Goal: Complete application form: Complete application form

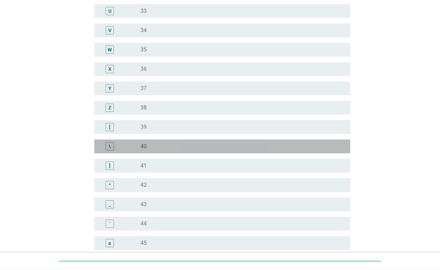
scroll to position [467, 0]
click at [197, 148] on div "radio_button_unchecked 40" at bounding box center [240, 146] width 199 height 7
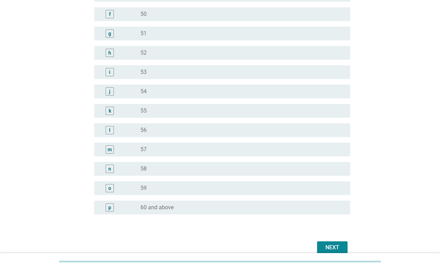
scroll to position [826, 0]
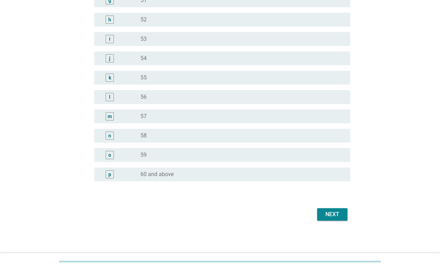
click at [337, 214] on div "Next" at bounding box center [332, 214] width 19 height 8
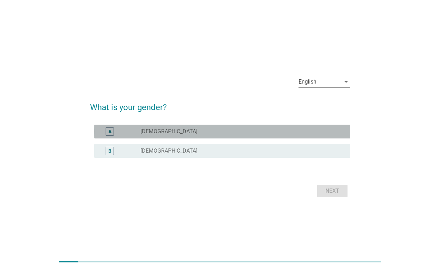
click at [283, 136] on div "A radio_button_unchecked [DEMOGRAPHIC_DATA]" at bounding box center [222, 132] width 256 height 14
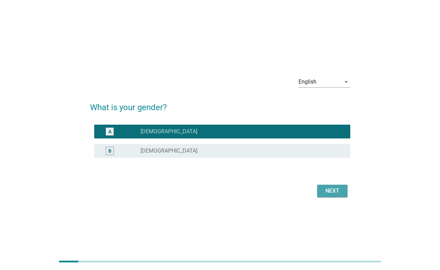
click at [334, 186] on button "Next" at bounding box center [332, 191] width 30 height 12
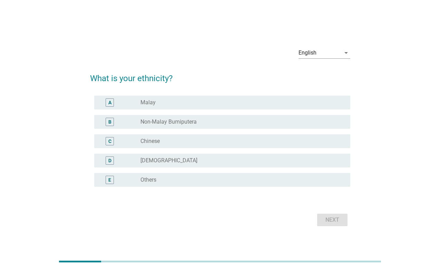
click at [334, 145] on div "radio_button_unchecked Chinese" at bounding box center [243, 141] width 204 height 8
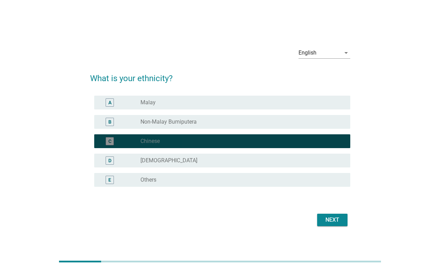
click at [336, 215] on button "Next" at bounding box center [332, 220] width 30 height 12
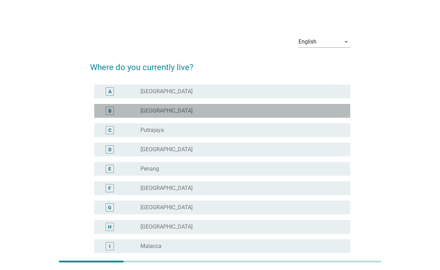
click at [261, 114] on div "radio_button_unchecked [GEOGRAPHIC_DATA]" at bounding box center [240, 110] width 199 height 7
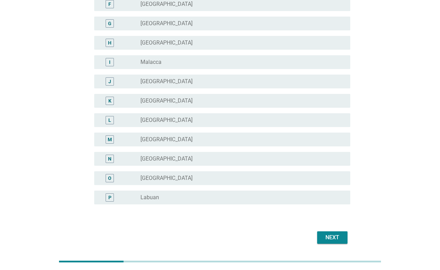
scroll to position [207, 0]
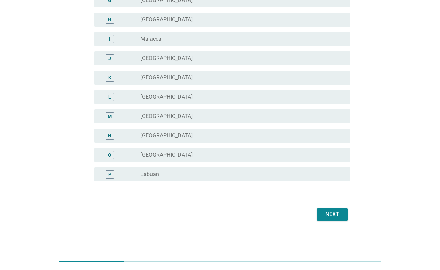
click at [340, 219] on button "Next" at bounding box center [332, 214] width 30 height 12
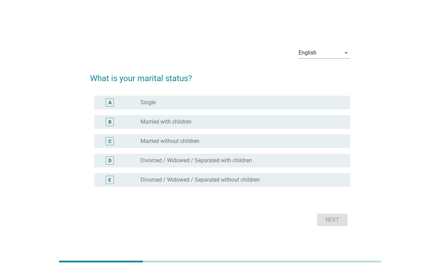
click at [296, 144] on div "radio_button_unchecked Married without children" at bounding box center [240, 141] width 199 height 7
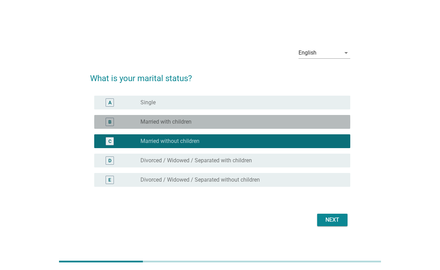
click at [301, 125] on div "radio_button_unchecked Married with children" at bounding box center [243, 122] width 204 height 8
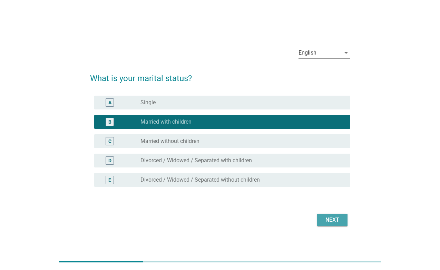
click at [342, 219] on div "Next" at bounding box center [332, 220] width 19 height 8
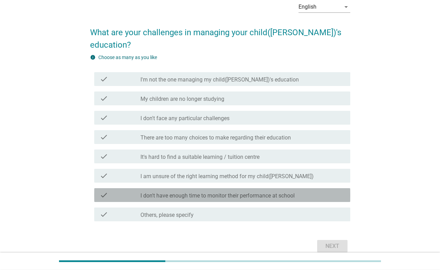
scroll to position [35, 0]
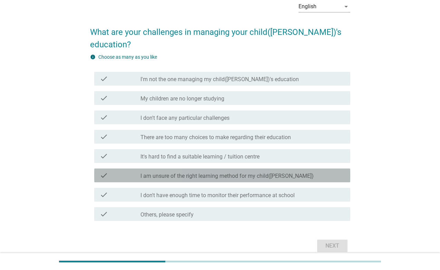
click at [308, 171] on div "check_box_outline_blank I am unsure of the right learning method for my child([…" at bounding box center [243, 175] width 204 height 8
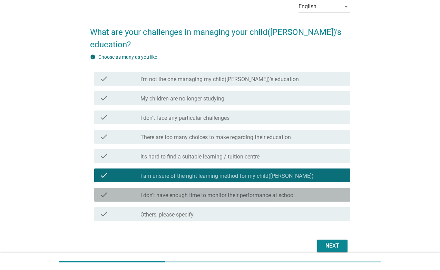
click at [314, 191] on div "check_box_outline_blank I don't have enough time to monitor their performance a…" at bounding box center [243, 195] width 204 height 8
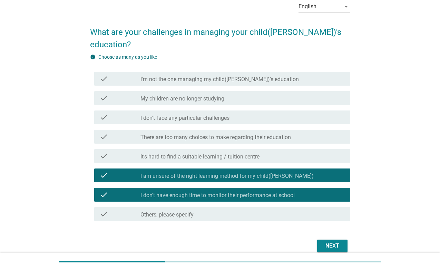
click at [342, 242] on div "Next" at bounding box center [332, 246] width 19 height 8
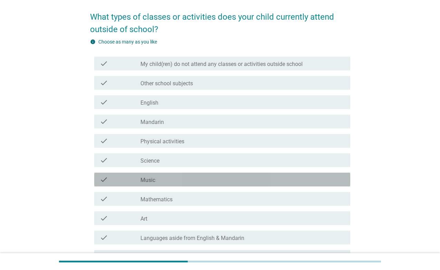
scroll to position [50, 0]
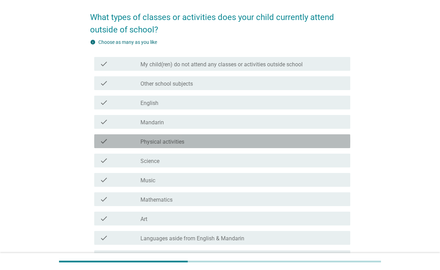
click at [229, 136] on div "check check_box_outline_blank Physical activities" at bounding box center [222, 141] width 256 height 14
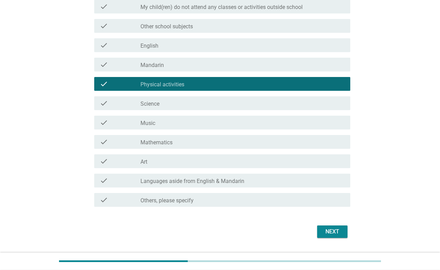
scroll to position [107, 0]
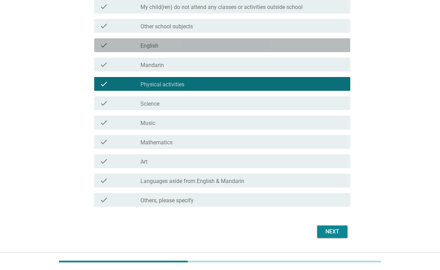
click at [211, 42] on div "check_box_outline_blank English" at bounding box center [243, 45] width 204 height 8
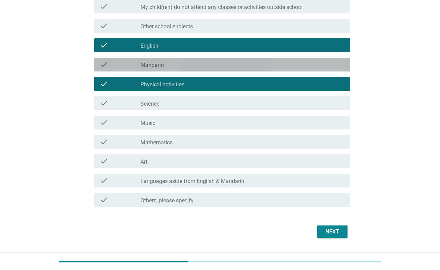
click at [209, 67] on div "check_box_outline_blank Mandarin" at bounding box center [243, 64] width 204 height 8
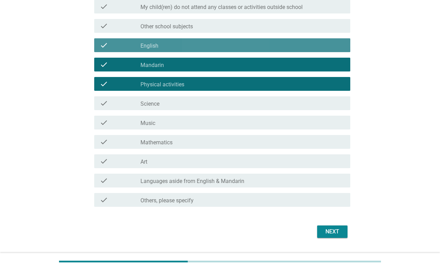
click at [219, 44] on div "check_box_outline_blank English" at bounding box center [243, 45] width 204 height 8
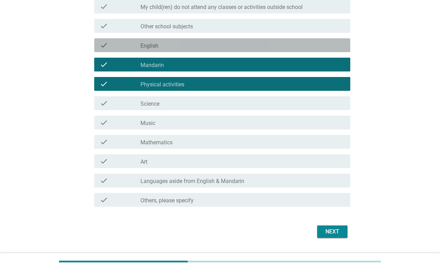
click at [216, 60] on div "check check_box_outline_blank Mandarin" at bounding box center [222, 65] width 256 height 14
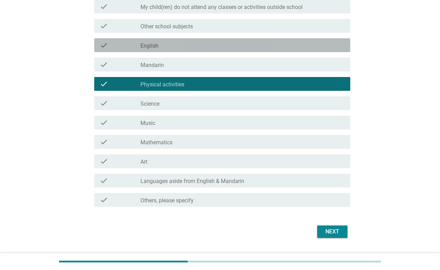
click at [221, 45] on div "check_box_outline_blank English" at bounding box center [243, 45] width 204 height 8
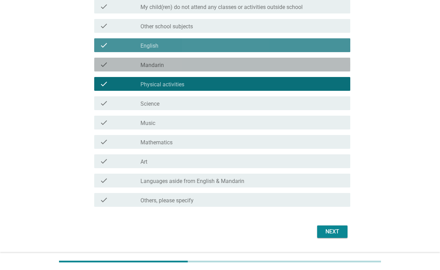
click at [216, 64] on div "check_box_outline_blank Mandarin" at bounding box center [243, 64] width 204 height 8
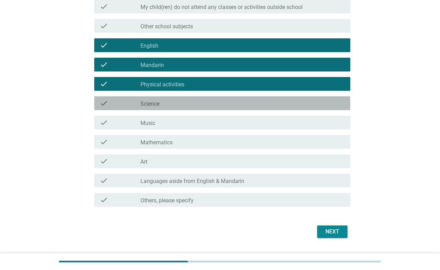
click at [211, 108] on div "check check_box_outline_blank Science" at bounding box center [222, 103] width 256 height 14
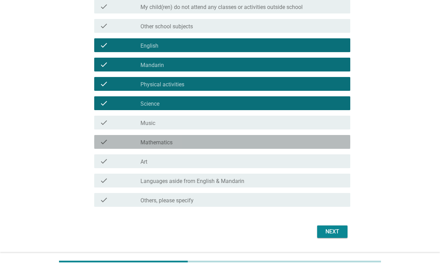
click at [241, 141] on div "check_box_outline_blank Mathematics" at bounding box center [243, 142] width 204 height 8
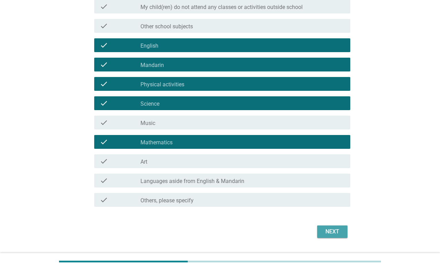
click at [334, 228] on div "Next" at bounding box center [332, 232] width 19 height 8
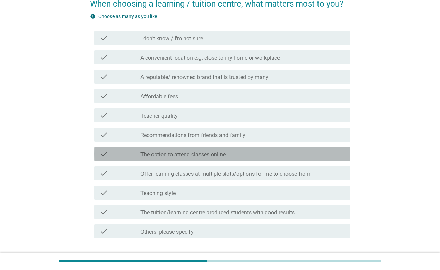
scroll to position [63, 0]
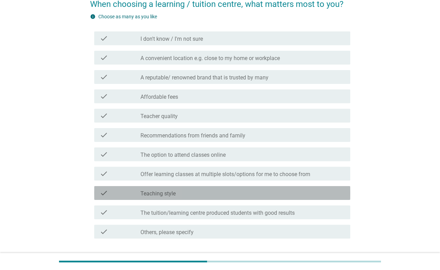
click at [246, 192] on div "check_box_outline_blank Teaching style" at bounding box center [243, 193] width 204 height 8
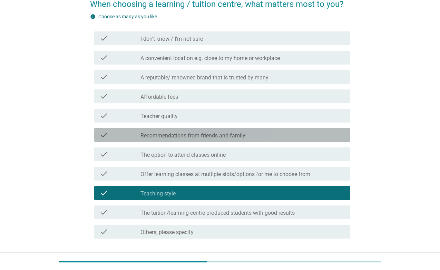
click at [286, 136] on div "check_box_outline_blank Recommendations from friends and family" at bounding box center [243, 135] width 204 height 8
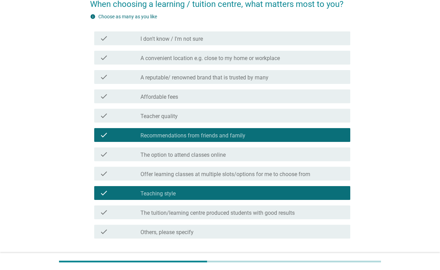
click at [286, 121] on div "check check_box_outline_blank Teacher quality" at bounding box center [222, 116] width 256 height 14
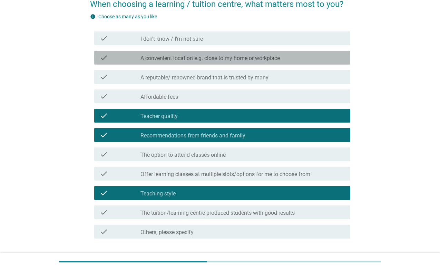
click at [285, 57] on div "check_box_outline_blank A convenient location e.g. close to my home or workplace" at bounding box center [243, 58] width 204 height 8
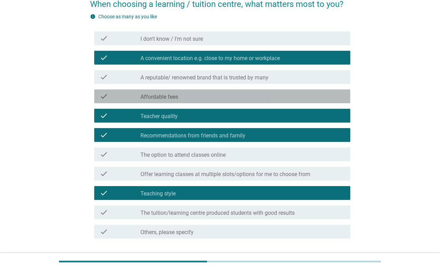
click at [284, 99] on div "check_box_outline_blank Affordable fees" at bounding box center [243, 96] width 204 height 8
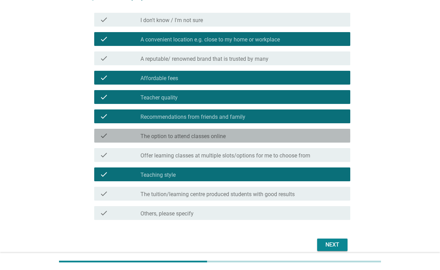
scroll to position [78, 0]
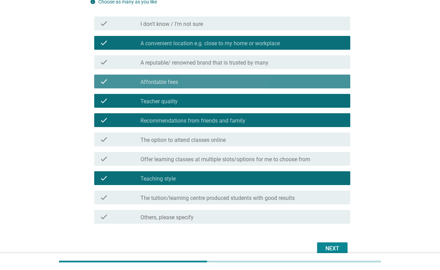
click at [265, 79] on div "check_box_outline_blank Affordable fees" at bounding box center [243, 81] width 204 height 8
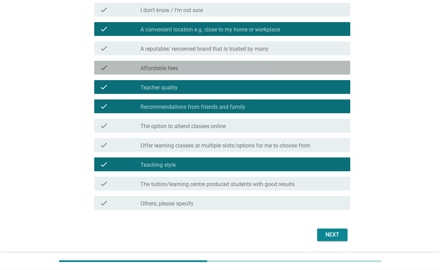
scroll to position [92, 0]
click at [300, 69] on div "check_box_outline_blank Affordable fees" at bounding box center [243, 68] width 204 height 8
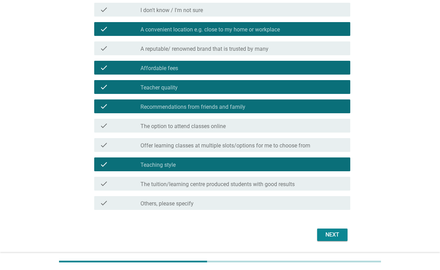
click at [325, 67] on div "check_box_outline_blank Affordable fees" at bounding box center [243, 68] width 204 height 8
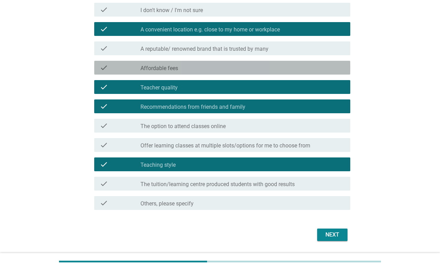
click at [325, 64] on div "check_box_outline_blank Affordable fees" at bounding box center [243, 68] width 204 height 8
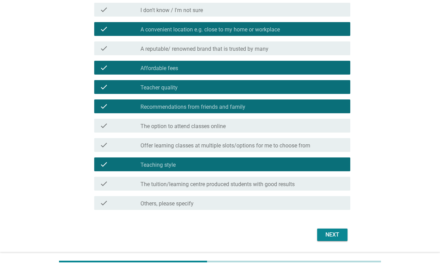
click at [330, 231] on div "Next" at bounding box center [332, 235] width 19 height 8
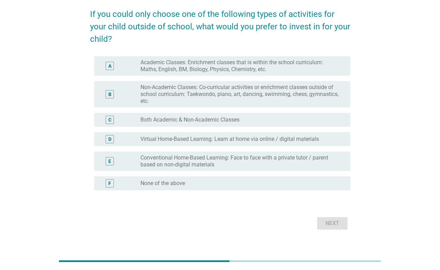
scroll to position [53, 0]
click at [320, 132] on div "D radio_button_unchecked Virtual Home-Based Learning: Learn at home via online …" at bounding box center [222, 139] width 256 height 14
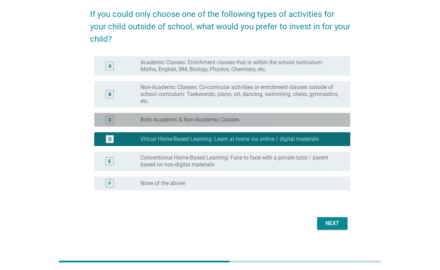
click at [247, 124] on div "C radio_button_unchecked Both Academic & Non-Academic Classes" at bounding box center [222, 120] width 256 height 14
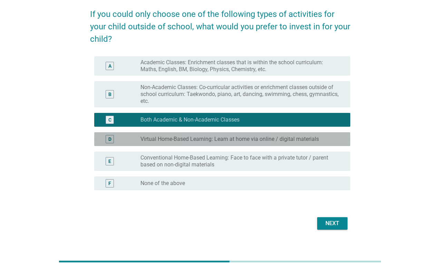
click at [259, 141] on label "Virtual Home-Based Learning: Learn at home via online / digital materials" at bounding box center [230, 139] width 179 height 7
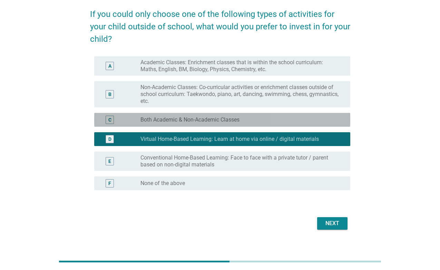
click at [263, 116] on div "radio_button_unchecked Both Academic & Non-Academic Classes" at bounding box center [240, 119] width 199 height 7
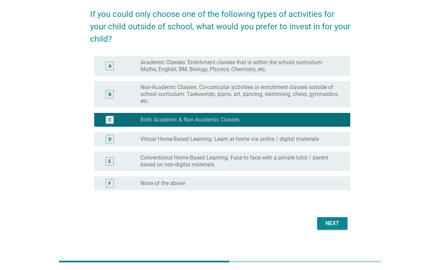
click at [336, 221] on div "Next" at bounding box center [332, 223] width 19 height 8
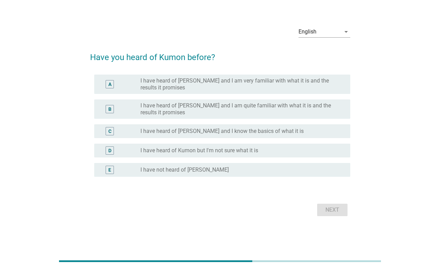
scroll to position [17, 0]
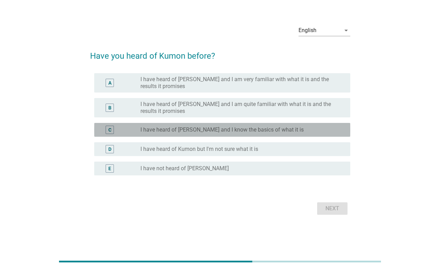
click at [300, 128] on div "radio_button_unchecked I have heard of [PERSON_NAME] and I know the basics of w…" at bounding box center [240, 129] width 199 height 7
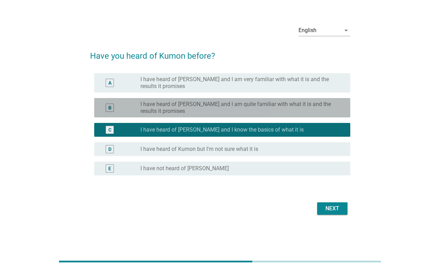
click at [313, 112] on label "I have heard of [PERSON_NAME] and I am quite familiar with what it is and the r…" at bounding box center [240, 108] width 199 height 14
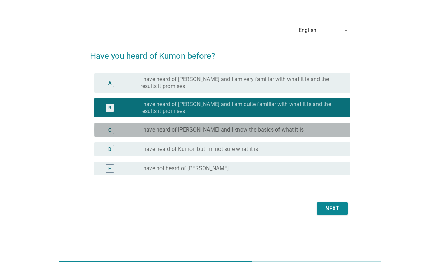
click at [314, 129] on div "radio_button_unchecked I have heard of [PERSON_NAME] and I know the basics of w…" at bounding box center [240, 129] width 199 height 7
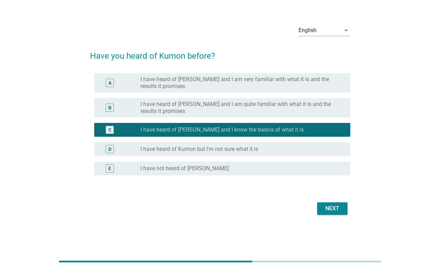
click at [320, 110] on label "I have heard of [PERSON_NAME] and I am quite familiar with what it is and the r…" at bounding box center [240, 108] width 199 height 14
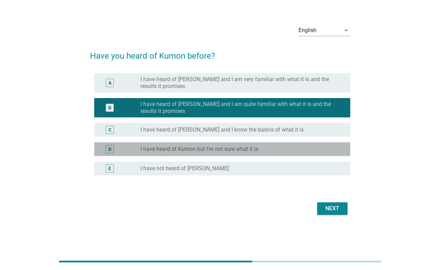
click at [311, 146] on div "radio_button_unchecked I have heard of Kumon but I'm not sure what it is" at bounding box center [240, 149] width 199 height 7
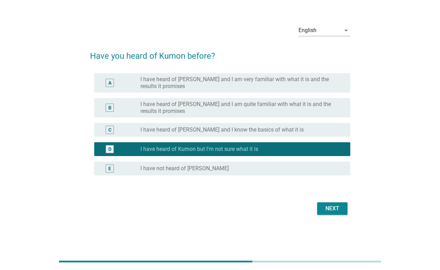
click at [338, 209] on div "Next" at bounding box center [332, 208] width 19 height 8
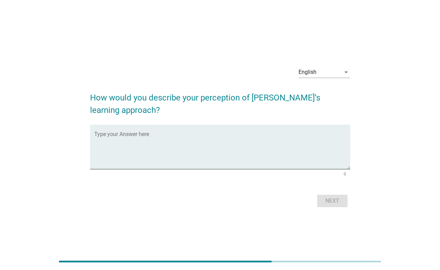
click at [265, 140] on textarea "Type your Answer here" at bounding box center [222, 151] width 256 height 36
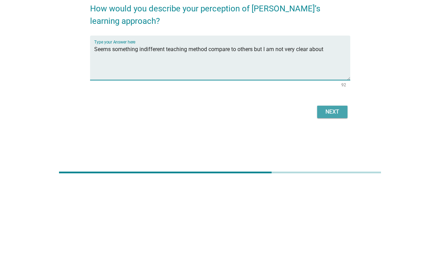
type textarea "Seems something indifferent teaching method compare to others but I am not very…"
click at [334, 197] on div "Next" at bounding box center [332, 201] width 19 height 8
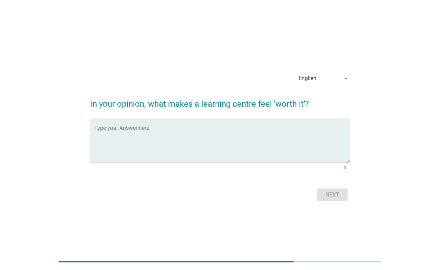
click at [314, 137] on textarea "Type your Answer here" at bounding box center [222, 145] width 256 height 36
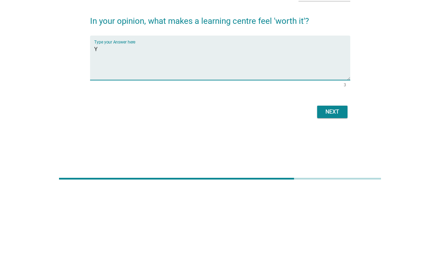
type textarea "Y"
type textarea "My kids learn something and also enjoy it."
click at [338, 191] on div "Next" at bounding box center [332, 195] width 19 height 8
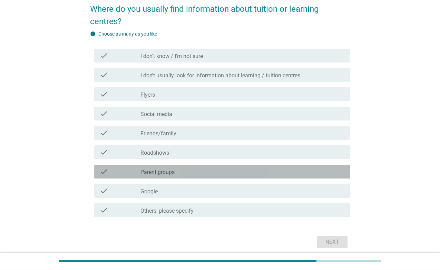
scroll to position [58, 0]
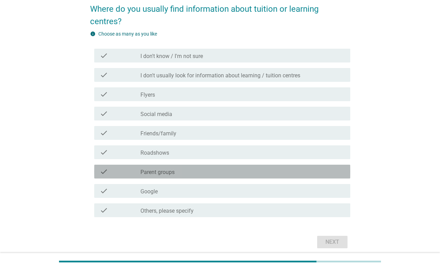
click at [297, 169] on div "check_box_outline_blank Parent groups" at bounding box center [243, 171] width 204 height 8
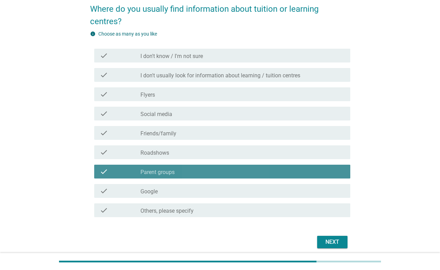
click at [296, 168] on div "check_box_outline_blank Parent groups" at bounding box center [243, 171] width 204 height 8
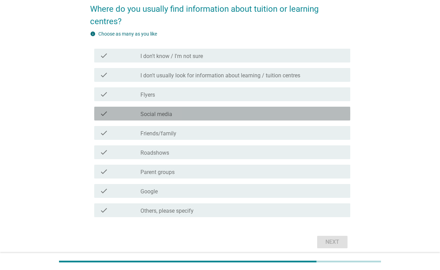
click at [288, 114] on div "check_box_outline_blank Social media" at bounding box center [243, 113] width 204 height 8
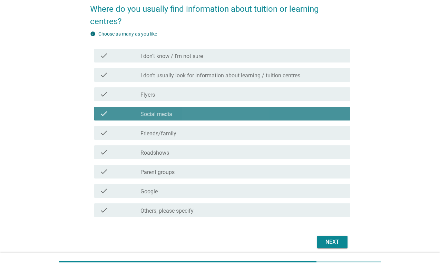
click at [296, 112] on div "check_box_outline_blank Social media" at bounding box center [243, 113] width 204 height 8
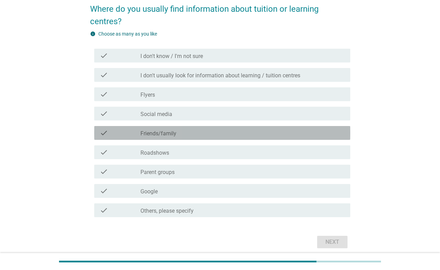
click at [281, 133] on div "check_box_outline_blank Friends/family" at bounding box center [243, 133] width 204 height 8
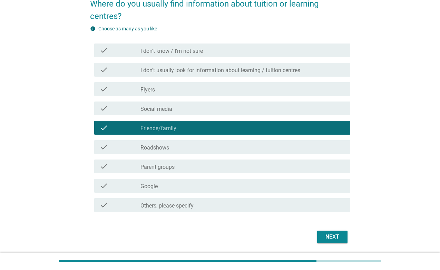
scroll to position [64, 0]
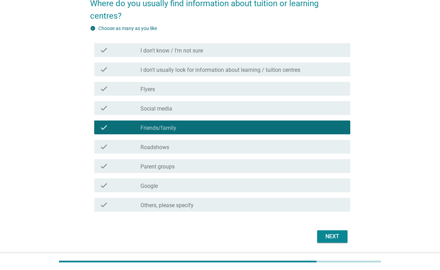
click at [306, 109] on div "check_box_outline_blank Social media" at bounding box center [243, 108] width 204 height 8
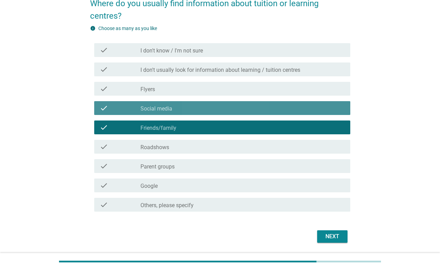
click at [305, 106] on div "check_box_outline_blank Social media" at bounding box center [243, 108] width 204 height 8
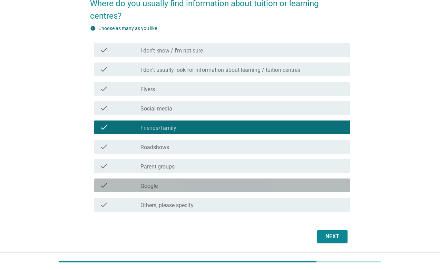
click at [265, 183] on div "check_box_outline_blank Google" at bounding box center [243, 185] width 204 height 8
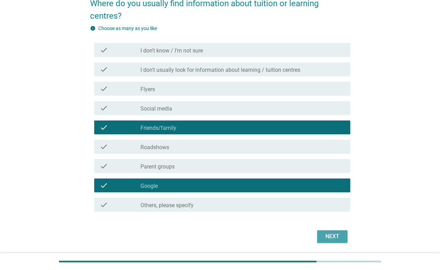
click at [333, 236] on div "Next" at bounding box center [332, 236] width 19 height 8
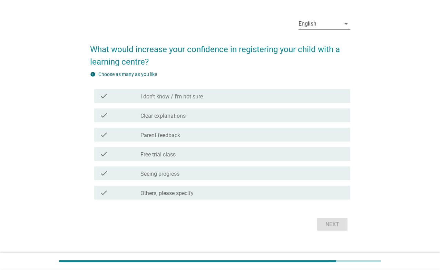
scroll to position [18, 0]
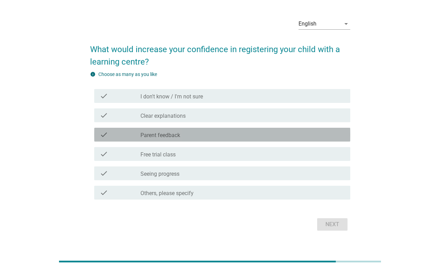
click at [313, 135] on div "check_box_outline_blank Parent feedback" at bounding box center [243, 135] width 204 height 8
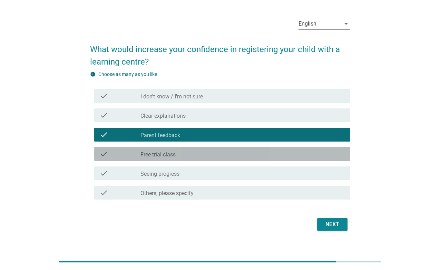
click at [270, 152] on div "check_box_outline_blank Free trial class" at bounding box center [243, 154] width 204 height 8
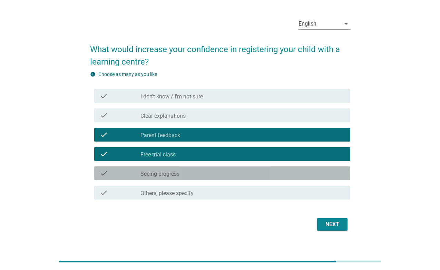
click at [267, 171] on div "check_box_outline_blank Seeing progress" at bounding box center [243, 173] width 204 height 8
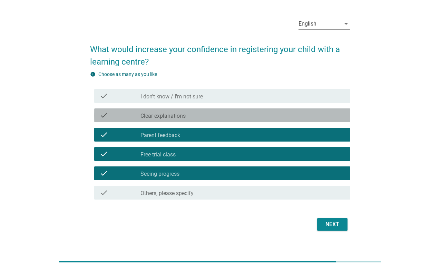
click at [295, 119] on div "check_box_outline_blank Clear explanations" at bounding box center [243, 115] width 204 height 8
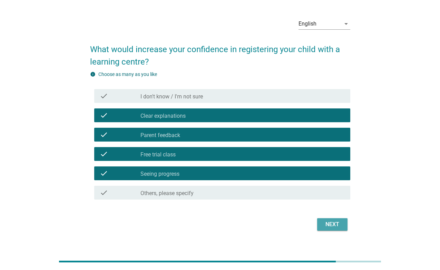
click at [338, 224] on div "Next" at bounding box center [332, 224] width 19 height 8
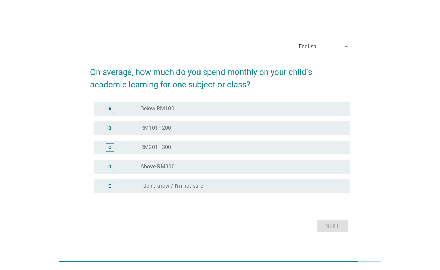
click at [325, 127] on div "radio_button_unchecked RM101–200" at bounding box center [240, 128] width 199 height 7
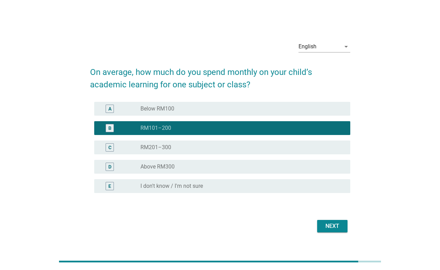
click at [337, 227] on div "Next" at bounding box center [332, 226] width 19 height 8
